Goal: Use online tool/utility

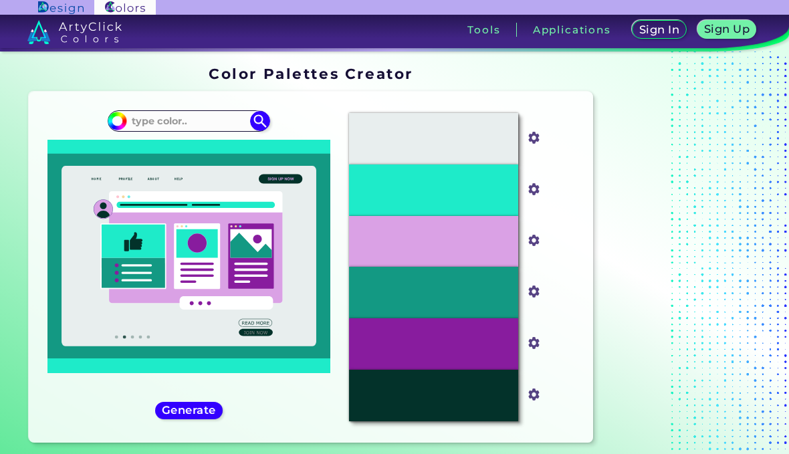
click at [204, 130] on input at bounding box center [189, 121] width 124 height 18
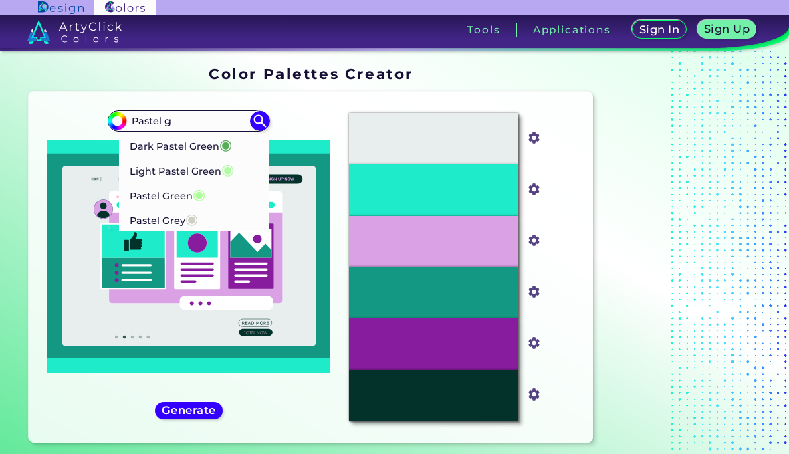
type input "Pastel g"
click at [229, 170] on span "◉" at bounding box center [227, 168] width 13 height 17
type input "#b2fba5"
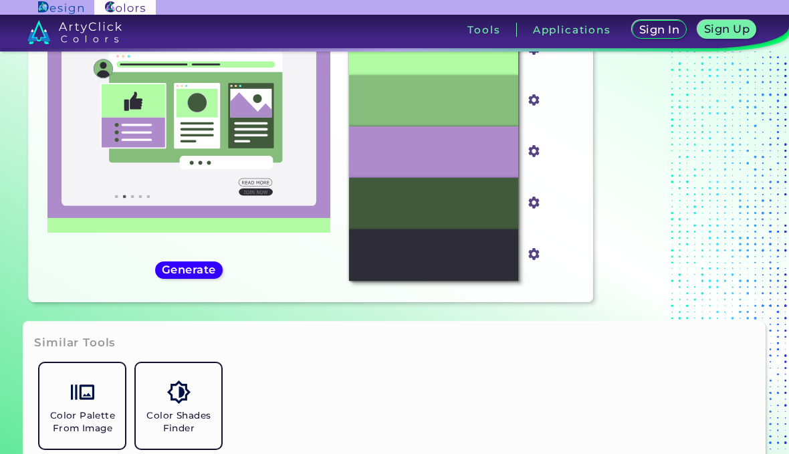
scroll to position [139, 0]
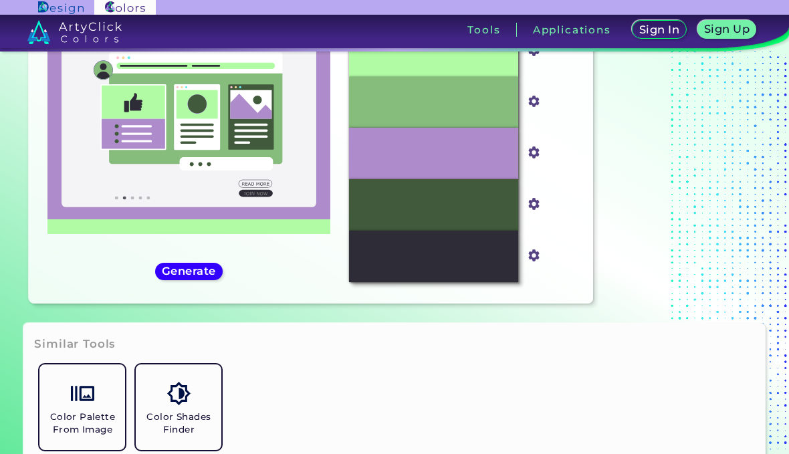
click at [209, 276] on h5 "Generate" at bounding box center [188, 271] width 49 height 10
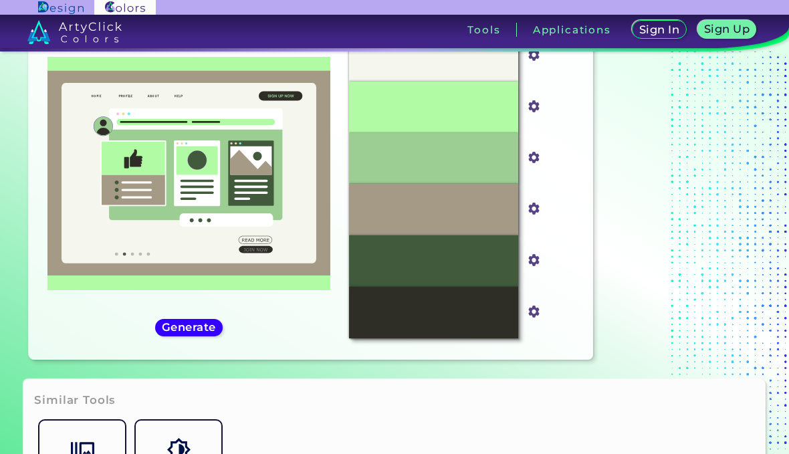
scroll to position [82, 0]
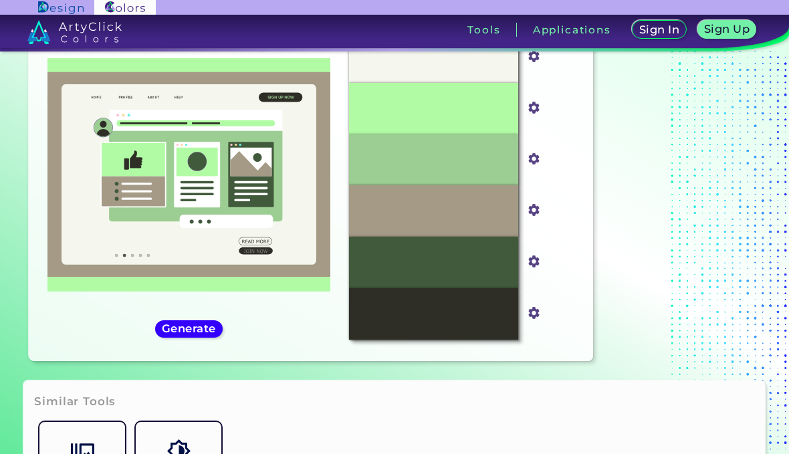
click at [203, 350] on div "#b2fba5 #B2FBA5 Dark Pastel Green ◉ Light Pastel Green ◉ Pastel Green ◉ Pastel …" at bounding box center [188, 185] width 298 height 329
click at [199, 334] on h5 "Generate" at bounding box center [188, 329] width 49 height 10
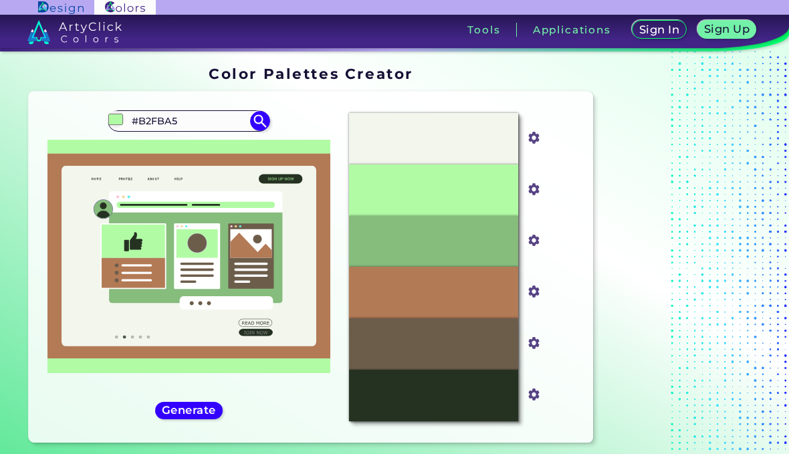
scroll to position [0, 0]
click at [198, 126] on input "#B2FBA5" at bounding box center [189, 121] width 124 height 18
type input "#"
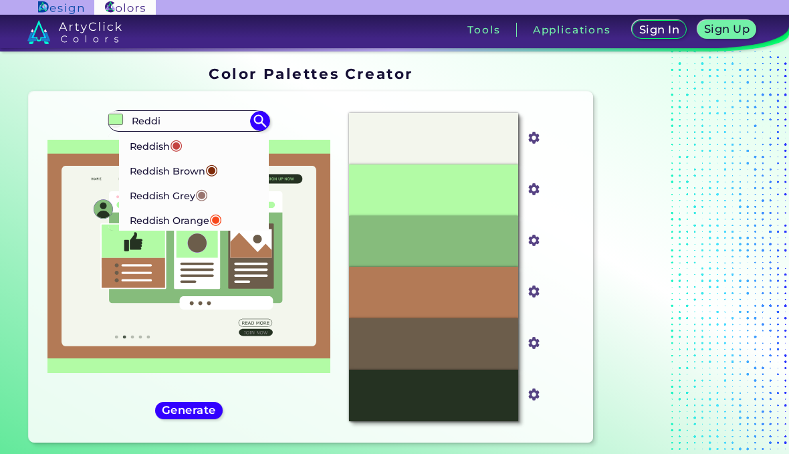
type input "Reddi"
click at [207, 165] on p "Reddish Brown ◉" at bounding box center [174, 169] width 88 height 25
type input "#7f2b0a"
type input "#7F2B0A"
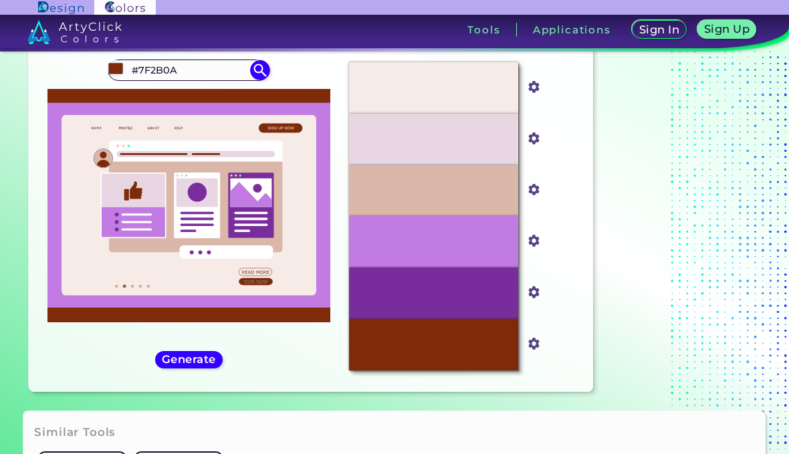
scroll to position [59, 0]
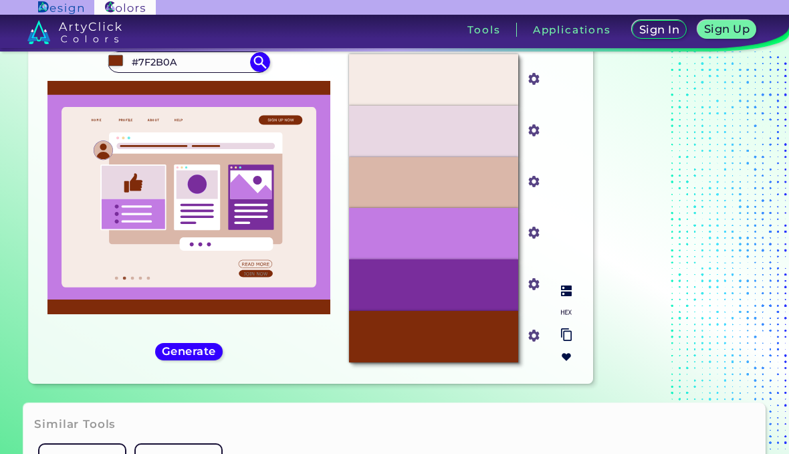
click at [564, 317] on img at bounding box center [566, 312] width 11 height 11
click at [564, 296] on img at bounding box center [566, 290] width 11 height 11
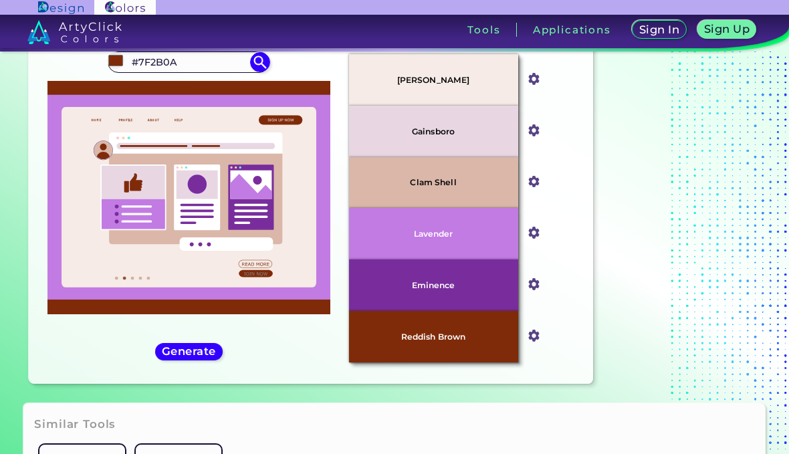
click at [203, 356] on h5 "Generate" at bounding box center [188, 351] width 49 height 10
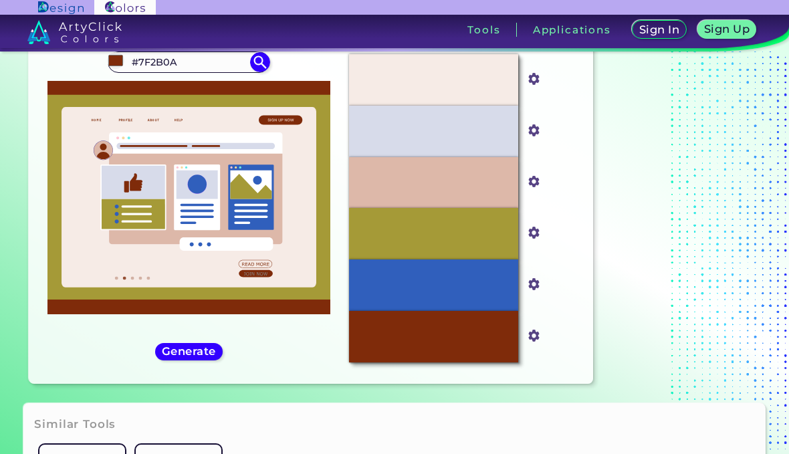
click at [199, 356] on h5 "Generate" at bounding box center [188, 351] width 49 height 10
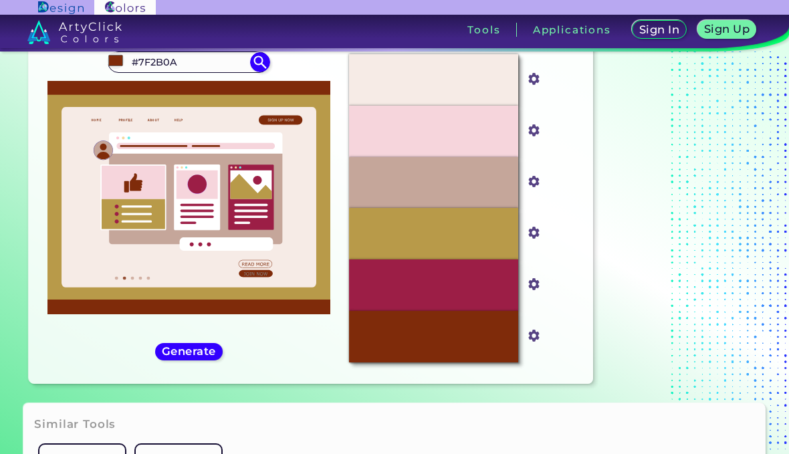
click at [198, 356] on h5 "Generate" at bounding box center [188, 351] width 49 height 10
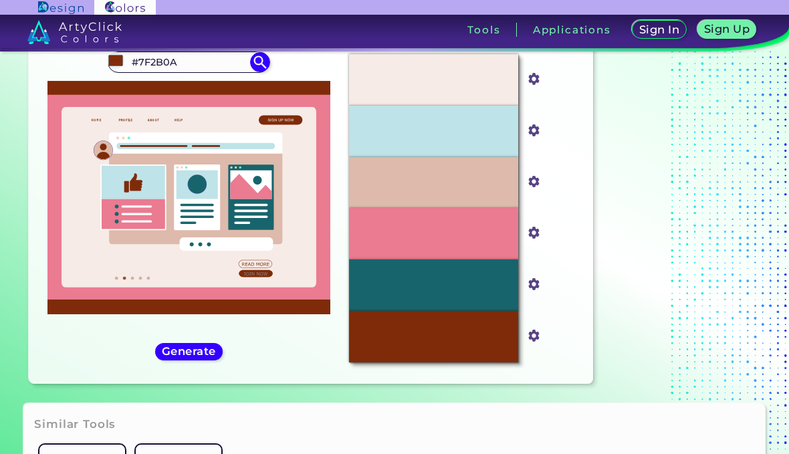
click at [201, 356] on h5 "Generate" at bounding box center [188, 351] width 49 height 10
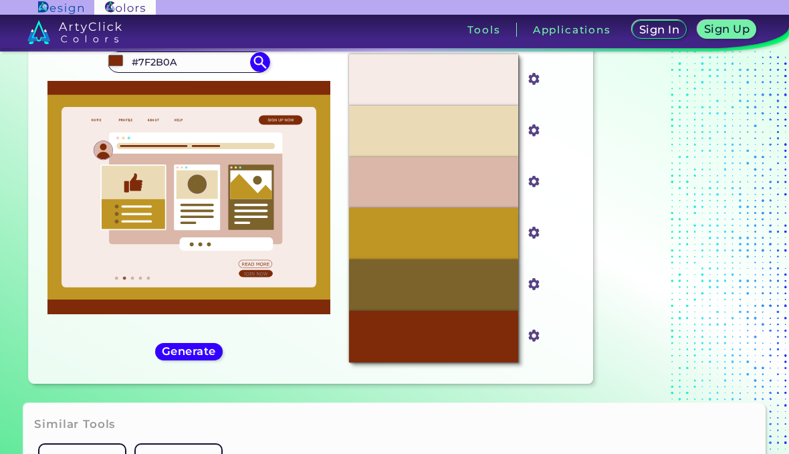
click at [201, 356] on h5 "Generate" at bounding box center [188, 351] width 49 height 10
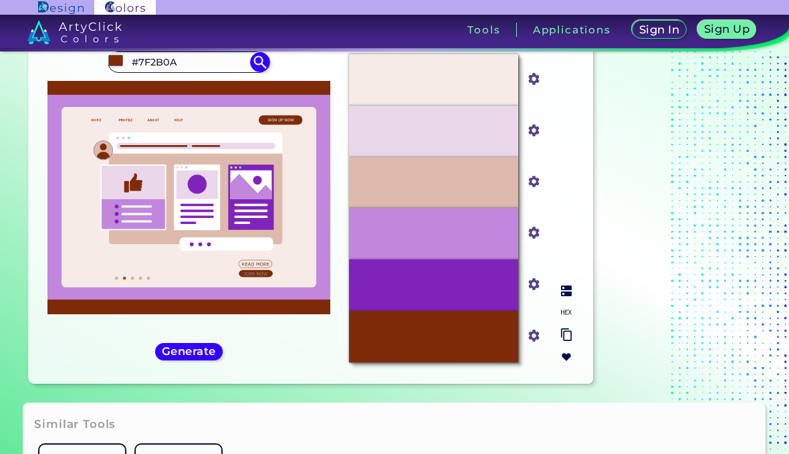
click at [566, 317] on img at bounding box center [566, 312] width 11 height 11
click at [565, 296] on img at bounding box center [566, 290] width 11 height 11
